Goal: Use online tool/utility: Utilize a website feature to perform a specific function

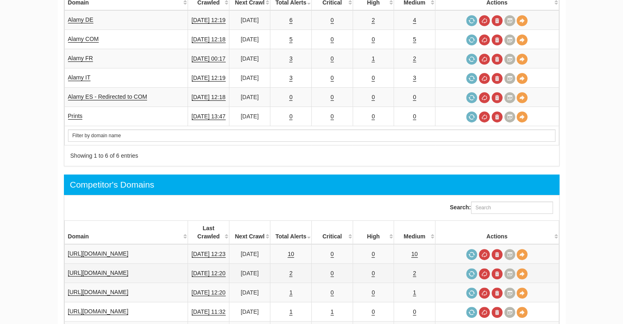
scroll to position [164, 0]
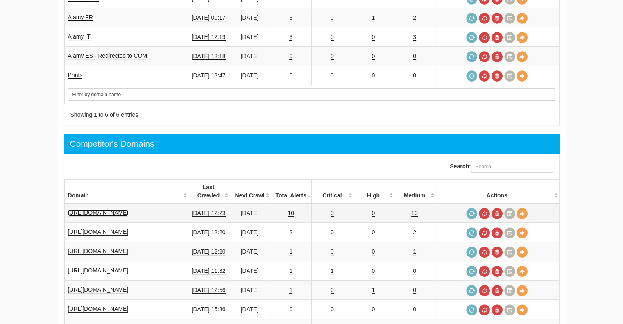
click at [108, 209] on link "[URL][DOMAIN_NAME]" at bounding box center [98, 212] width 61 height 7
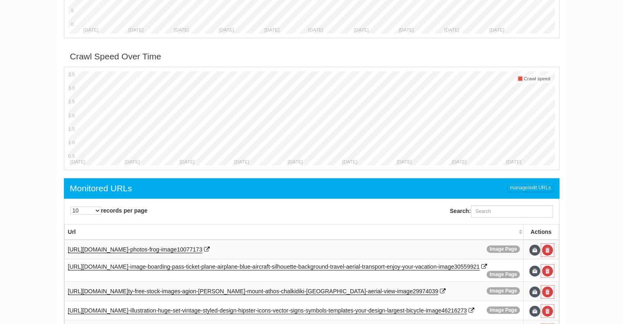
scroll to position [451, 0]
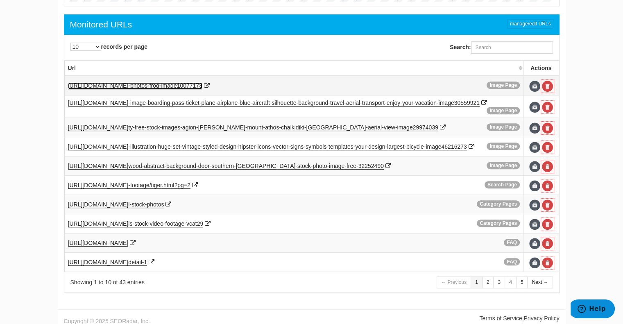
click at [173, 82] on span "-photos-frog-image10077173" at bounding box center [165, 85] width 74 height 7
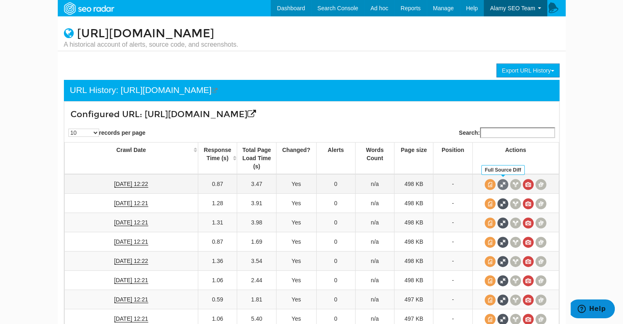
click at [504, 184] on span at bounding box center [502, 184] width 11 height 11
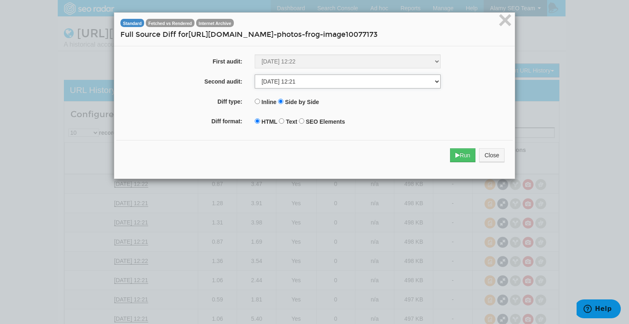
click at [312, 81] on select "[DATE] 12:22 [DATE] 12:21 [DATE] 12:21 [DATE] 12:21 [DATE] 12:22 [DATE] 12:21 […" at bounding box center [348, 82] width 186 height 14
select select "266365005"
click at [255, 75] on select "[DATE] 12:22 [DATE] 12:21 [DATE] 12:21 [DATE] 12:21 [DATE] 12:22 [DATE] 12:21 […" at bounding box center [348, 82] width 186 height 14
click at [460, 149] on button "Run" at bounding box center [463, 155] width 26 height 14
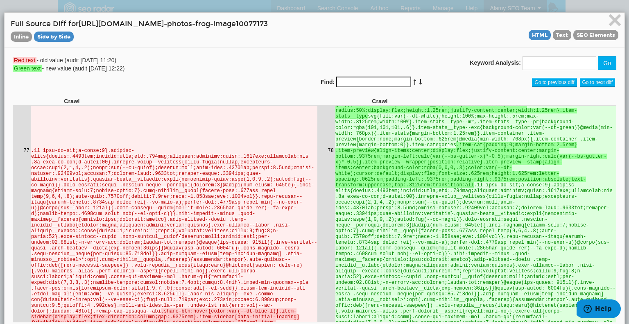
scroll to position [17947, 0]
